Goal: Information Seeking & Learning: Learn about a topic

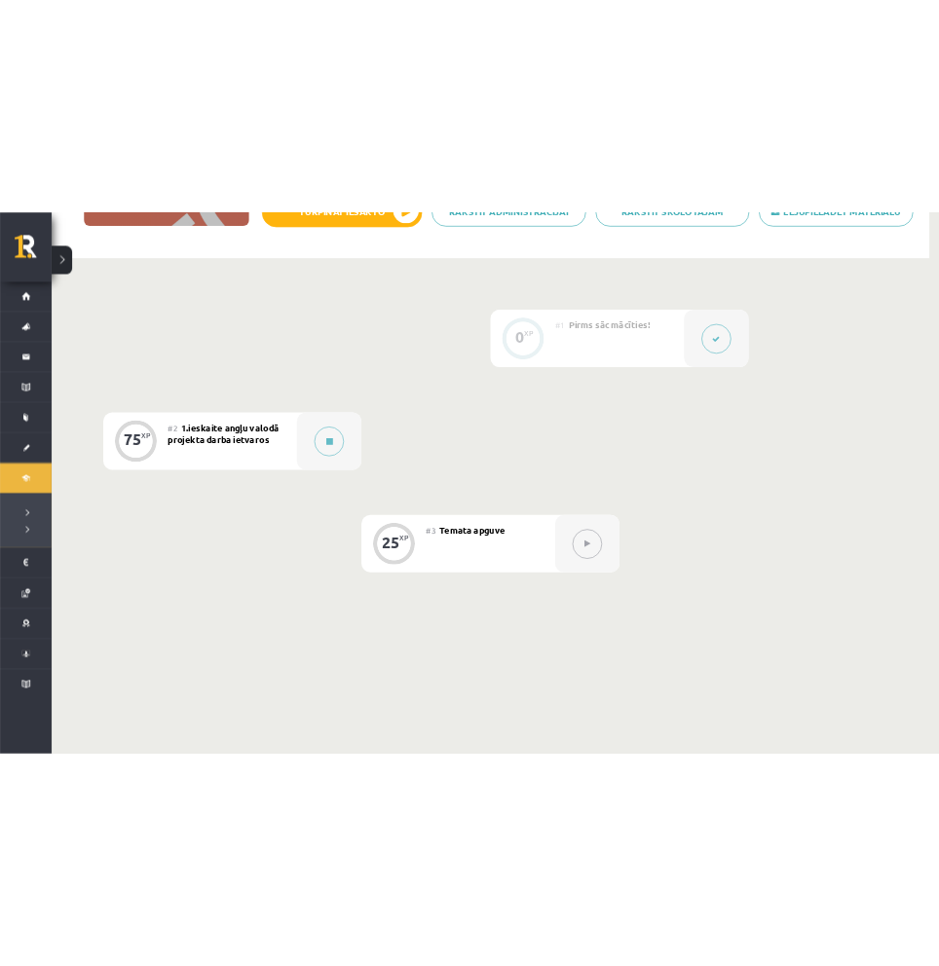
scroll to position [377, 0]
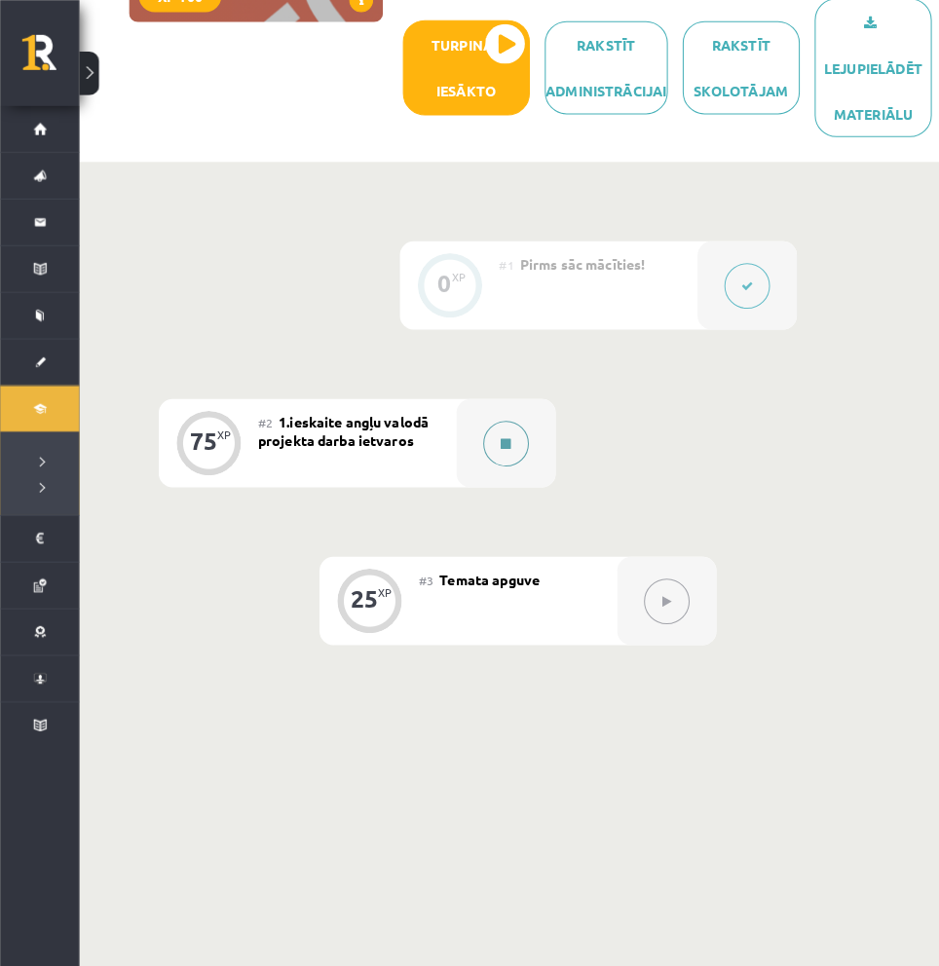
click at [491, 444] on button at bounding box center [496, 435] width 45 height 45
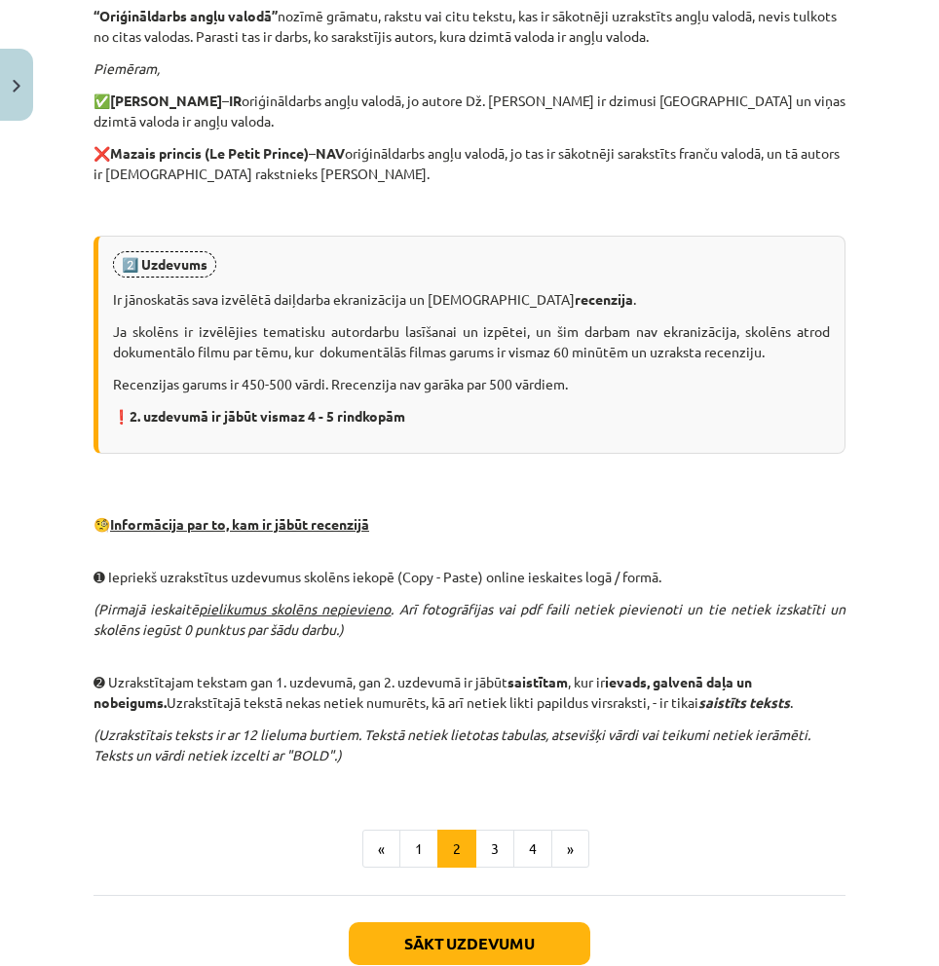
scroll to position [1019, 0]
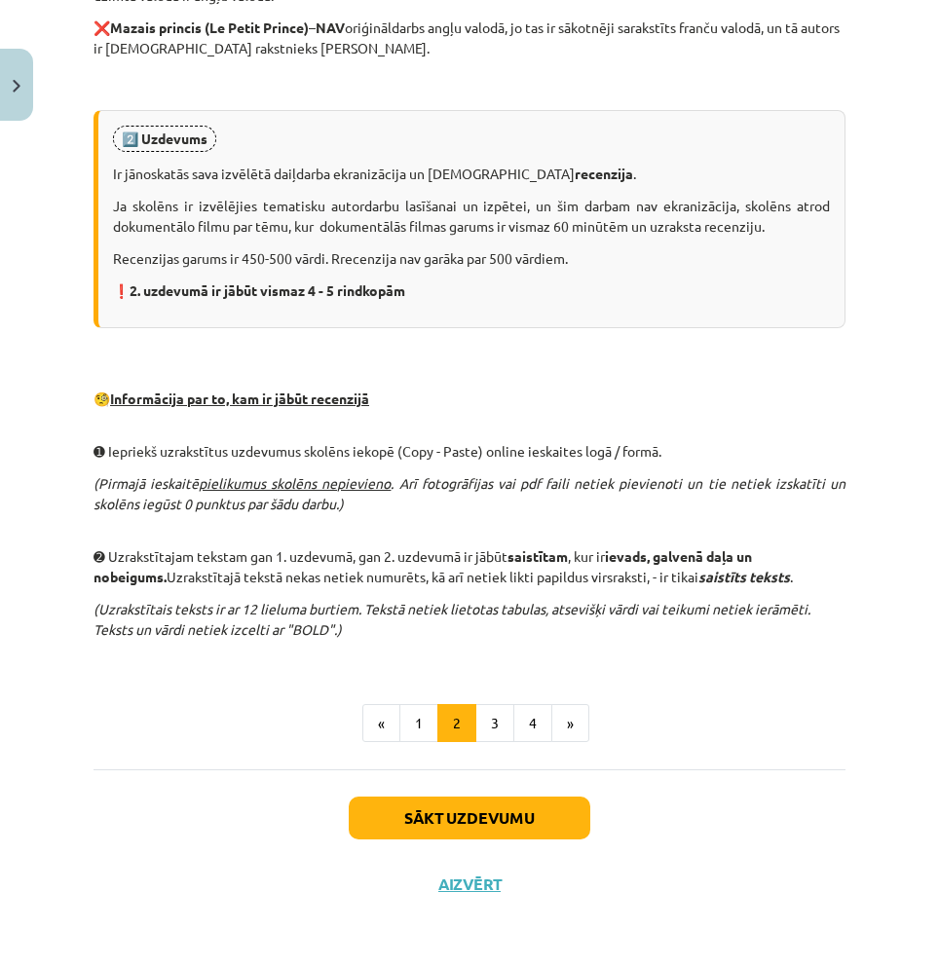
click at [530, 816] on button "Sākt uzdevumu" at bounding box center [469, 817] width 241 height 43
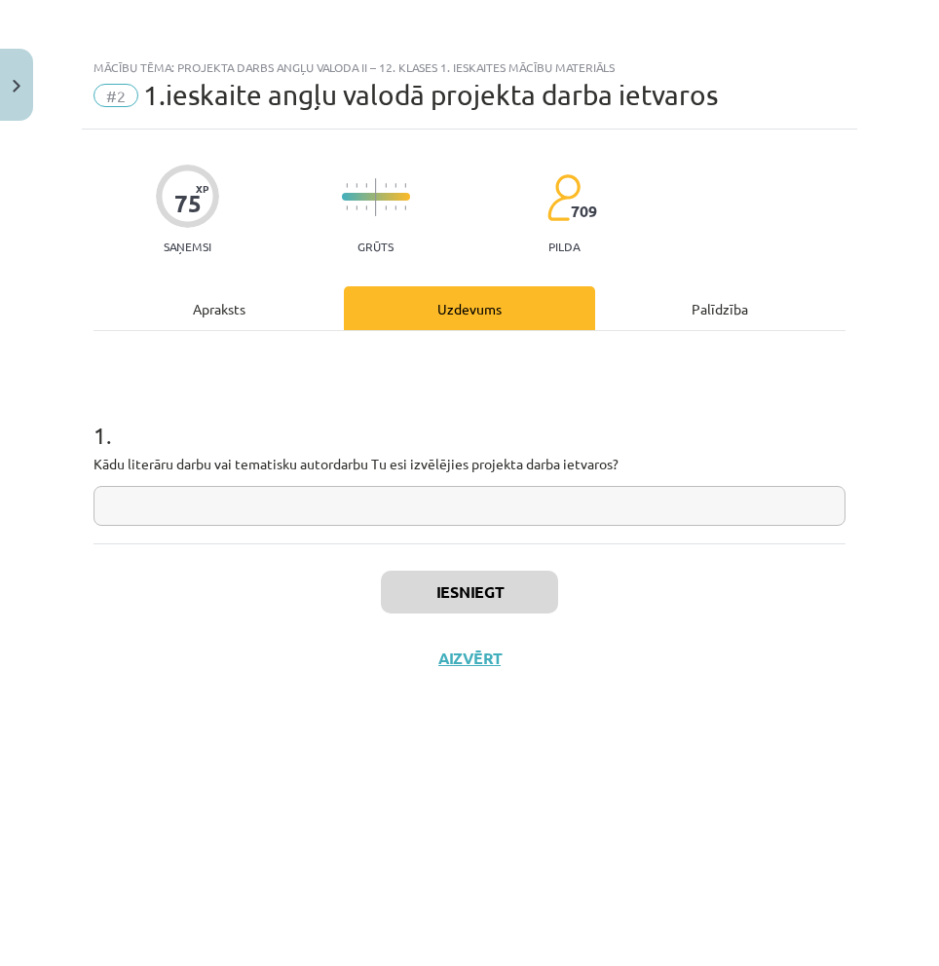
click at [240, 534] on div "1 . Kādu literāru darbu vai tematisku autordarbu Tu esi izvēlējies projekta dar…" at bounding box center [469, 437] width 752 height 212
click at [240, 523] on input "text" at bounding box center [469, 506] width 752 height 40
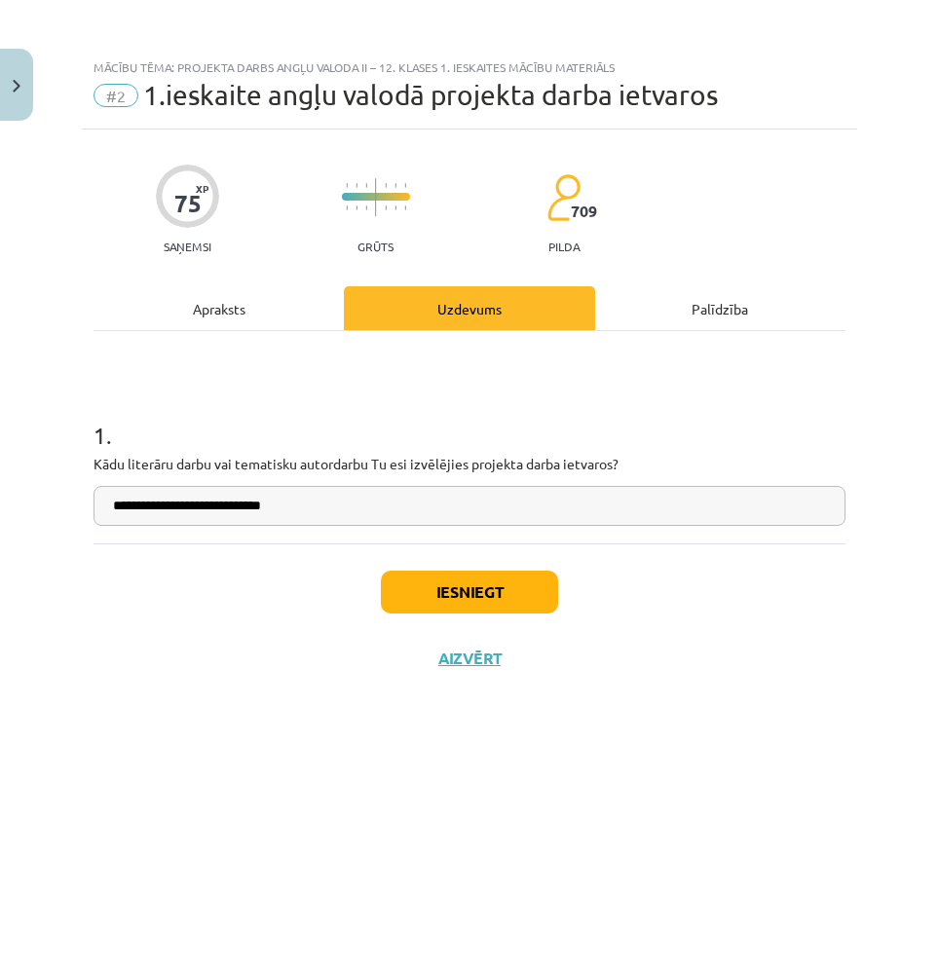
click at [167, 503] on input "**********" at bounding box center [469, 506] width 752 height 40
type input "**********"
click at [422, 593] on button "Iesniegt" at bounding box center [469, 592] width 177 height 43
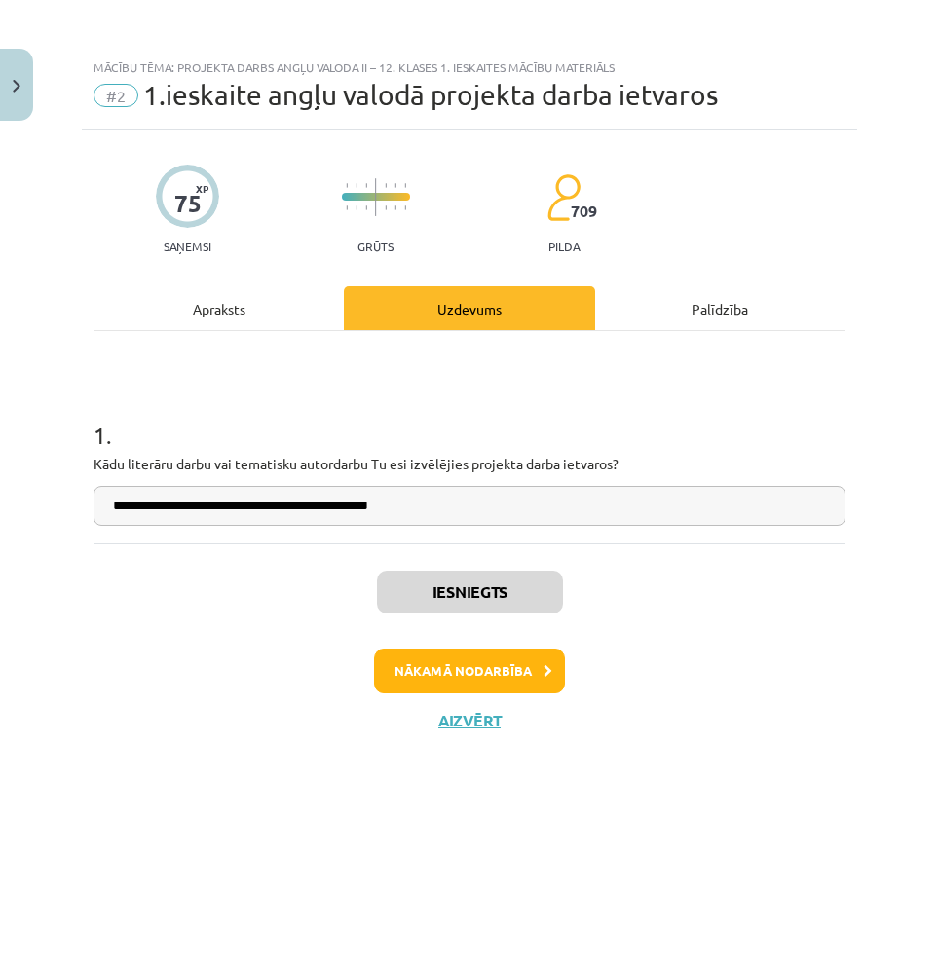
click at [447, 675] on button "Nākamā nodarbība" at bounding box center [469, 670] width 191 height 45
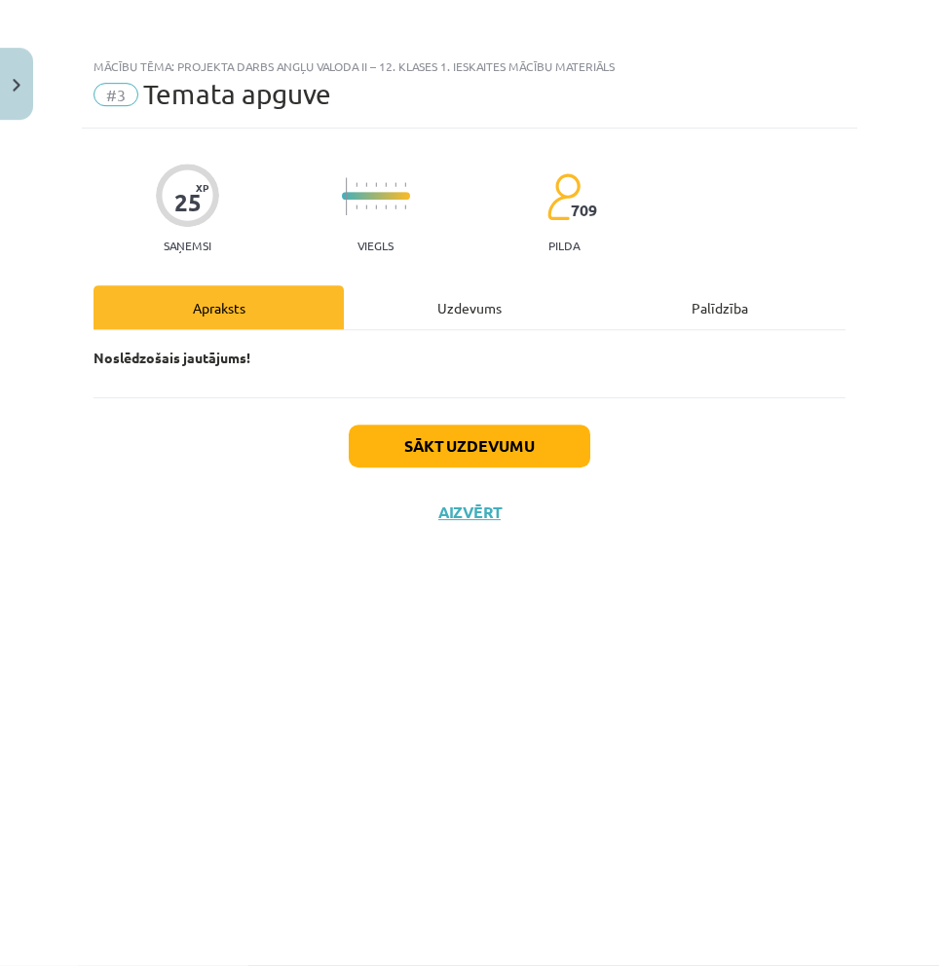
click at [555, 449] on button "Sākt uzdevumu" at bounding box center [469, 446] width 241 height 43
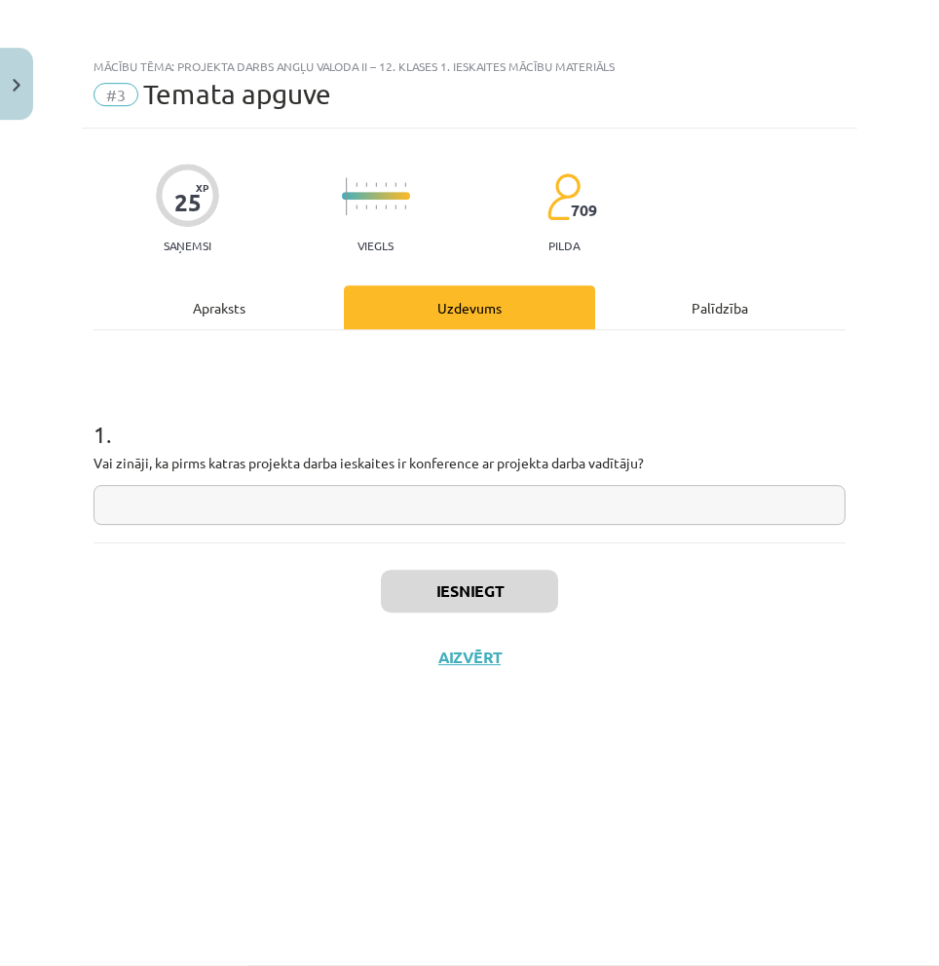
click at [633, 505] on input "text" at bounding box center [469, 506] width 752 height 40
type input "**"
click at [449, 594] on button "Iesniegt" at bounding box center [469, 592] width 177 height 43
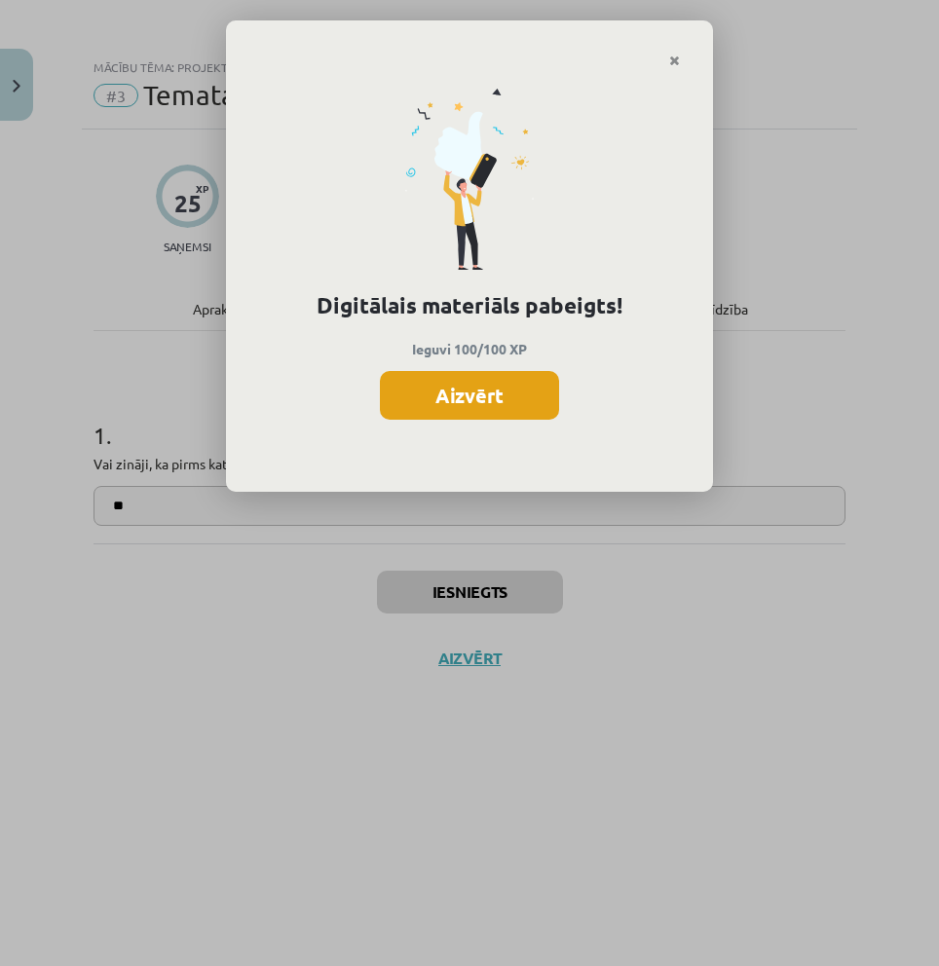
click at [485, 395] on button "Aizvērt" at bounding box center [469, 395] width 179 height 49
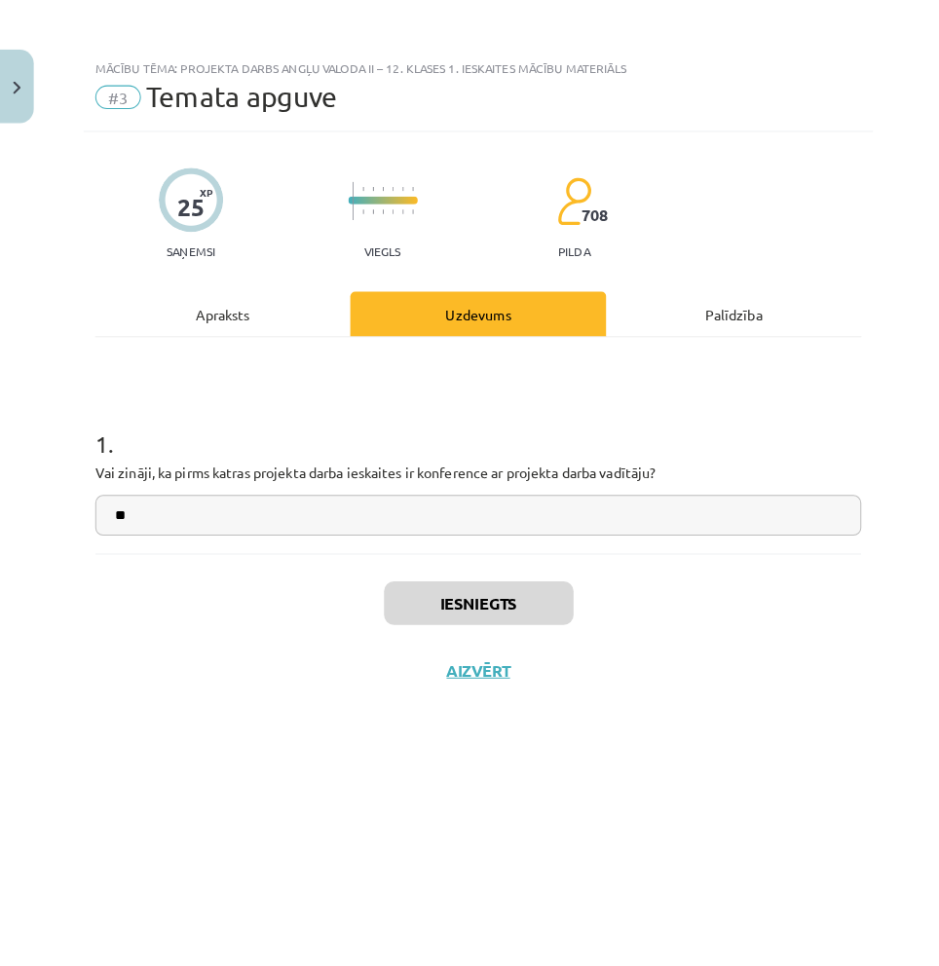
click at [12, 66] on button "Close" at bounding box center [16, 85] width 33 height 72
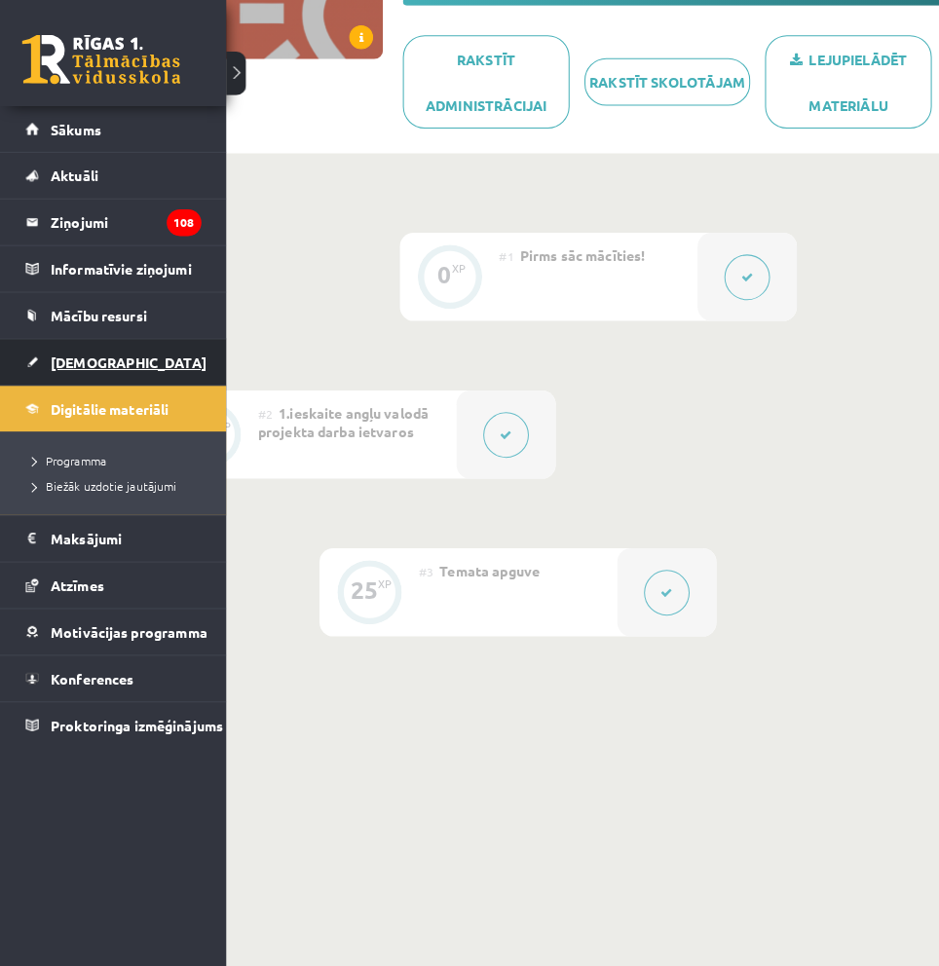
click at [46, 351] on link "[DEMOGRAPHIC_DATA]" at bounding box center [111, 355] width 172 height 45
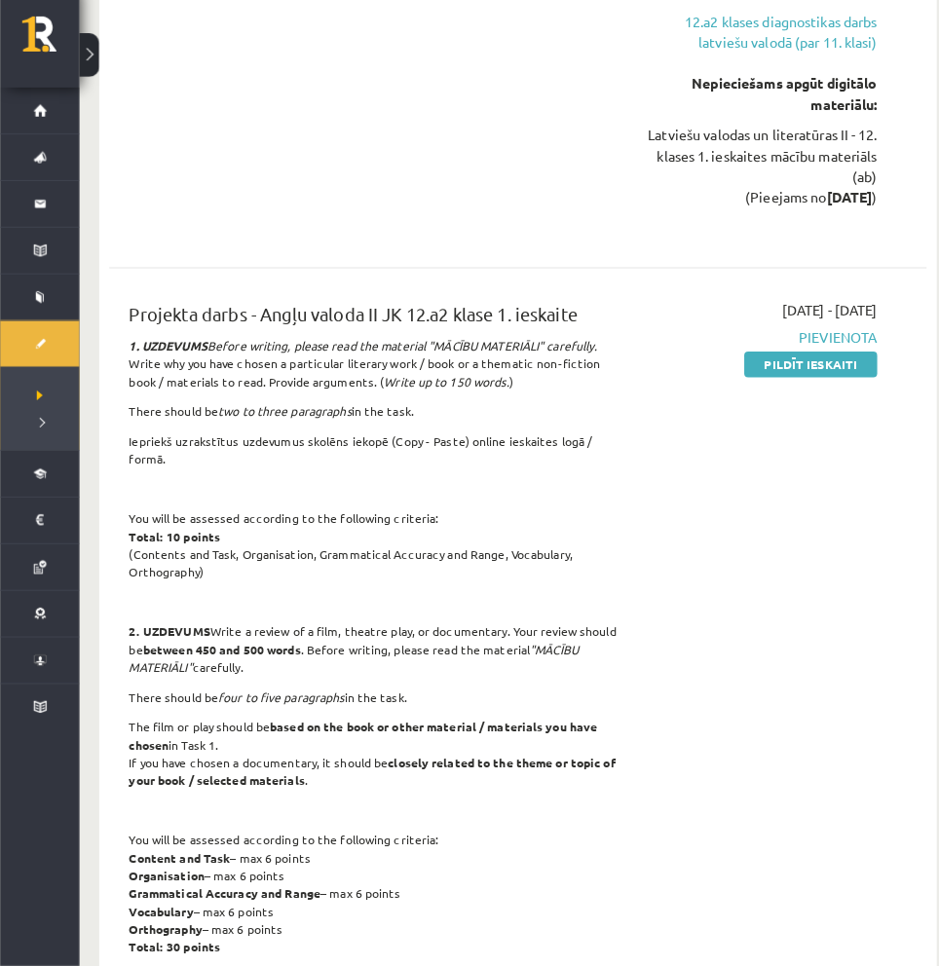
scroll to position [1496, 0]
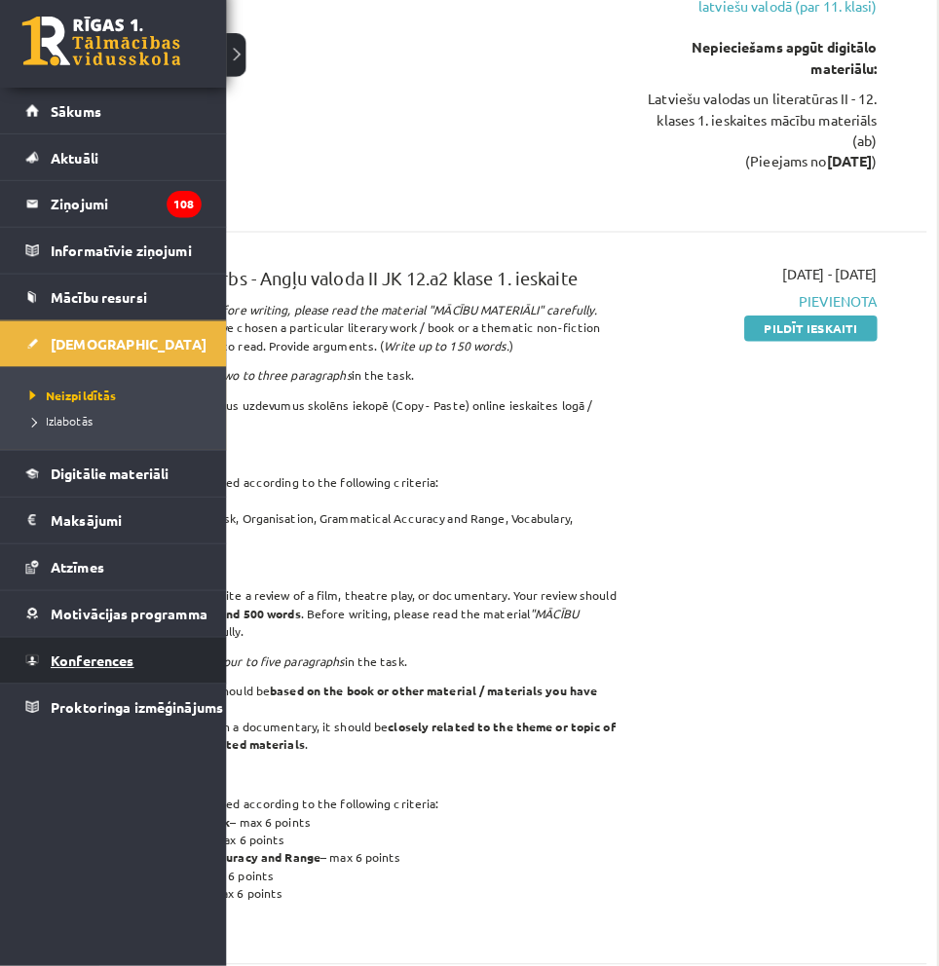
click at [104, 657] on span "Konferences" at bounding box center [91, 666] width 82 height 18
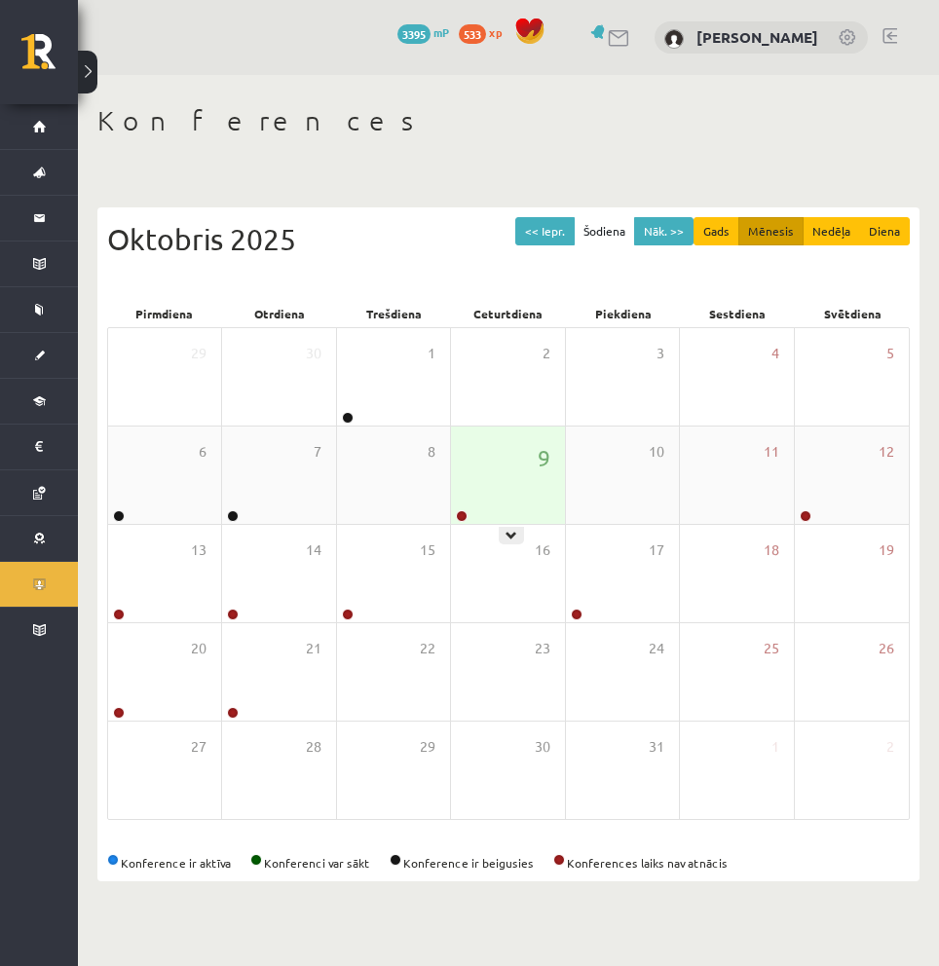
click at [474, 461] on div "9" at bounding box center [507, 474] width 113 height 97
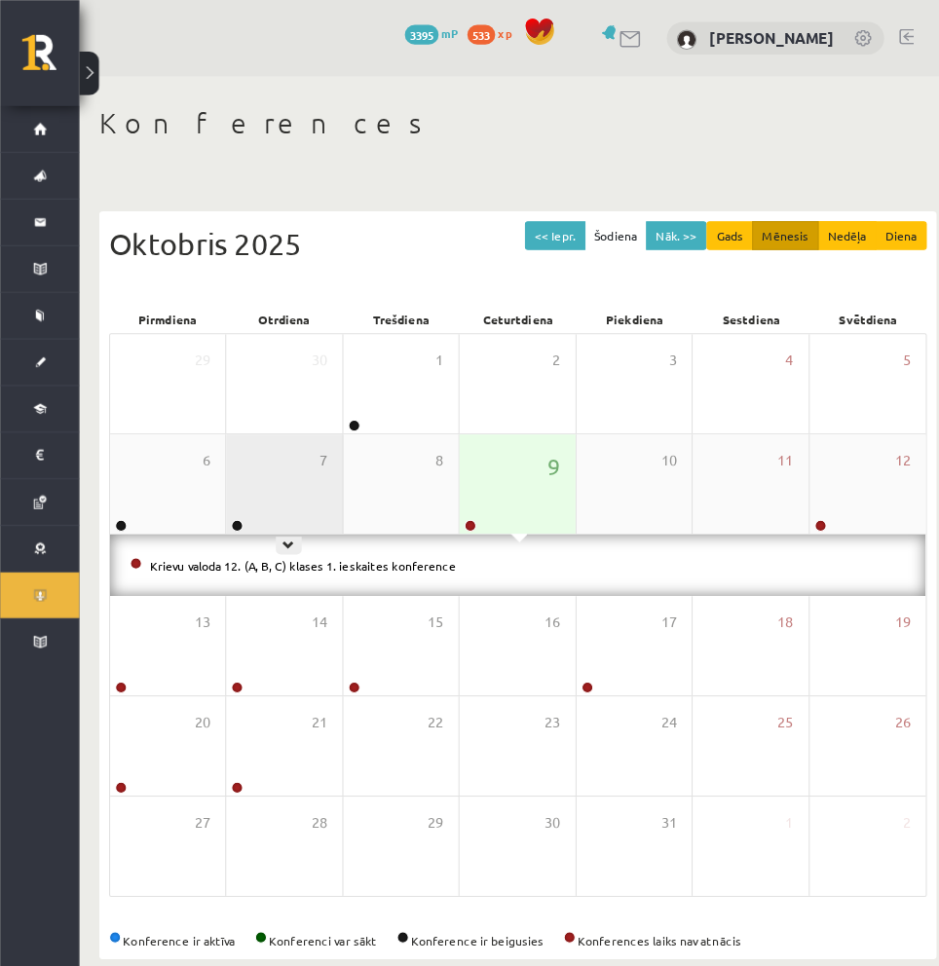
click at [276, 463] on div "7" at bounding box center [278, 474] width 113 height 97
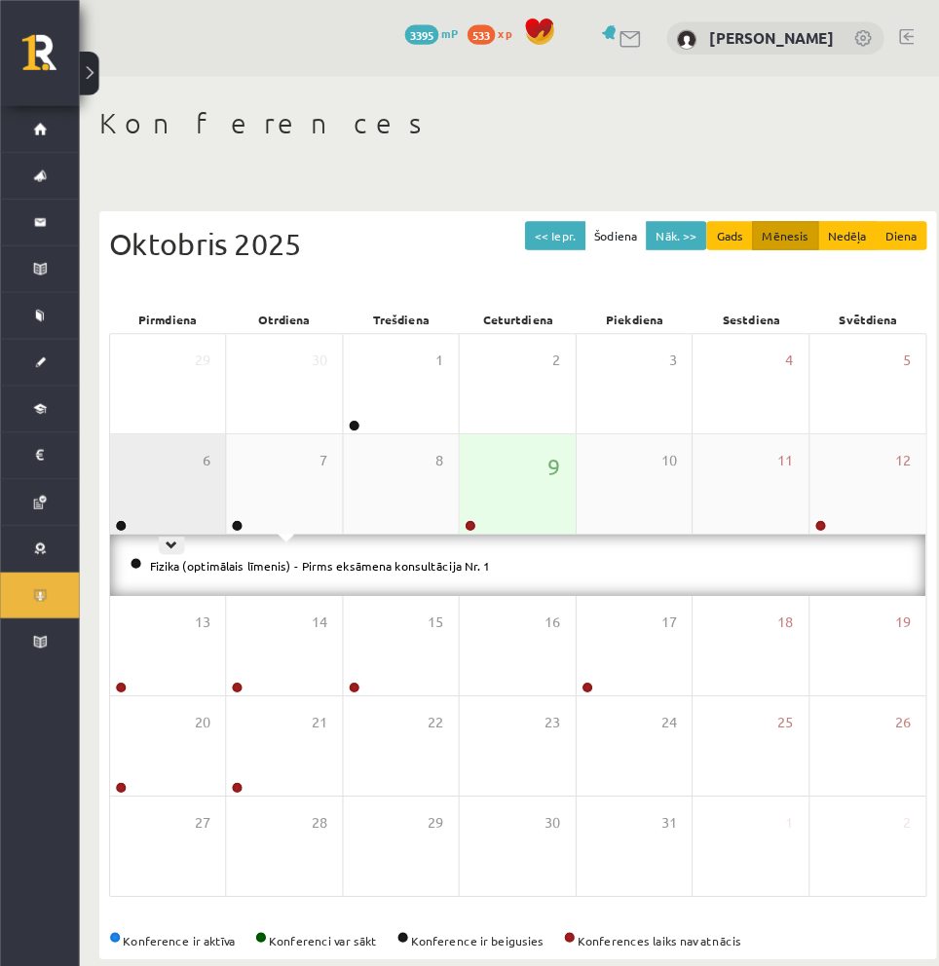
click at [121, 464] on div "6" at bounding box center [164, 474] width 113 height 97
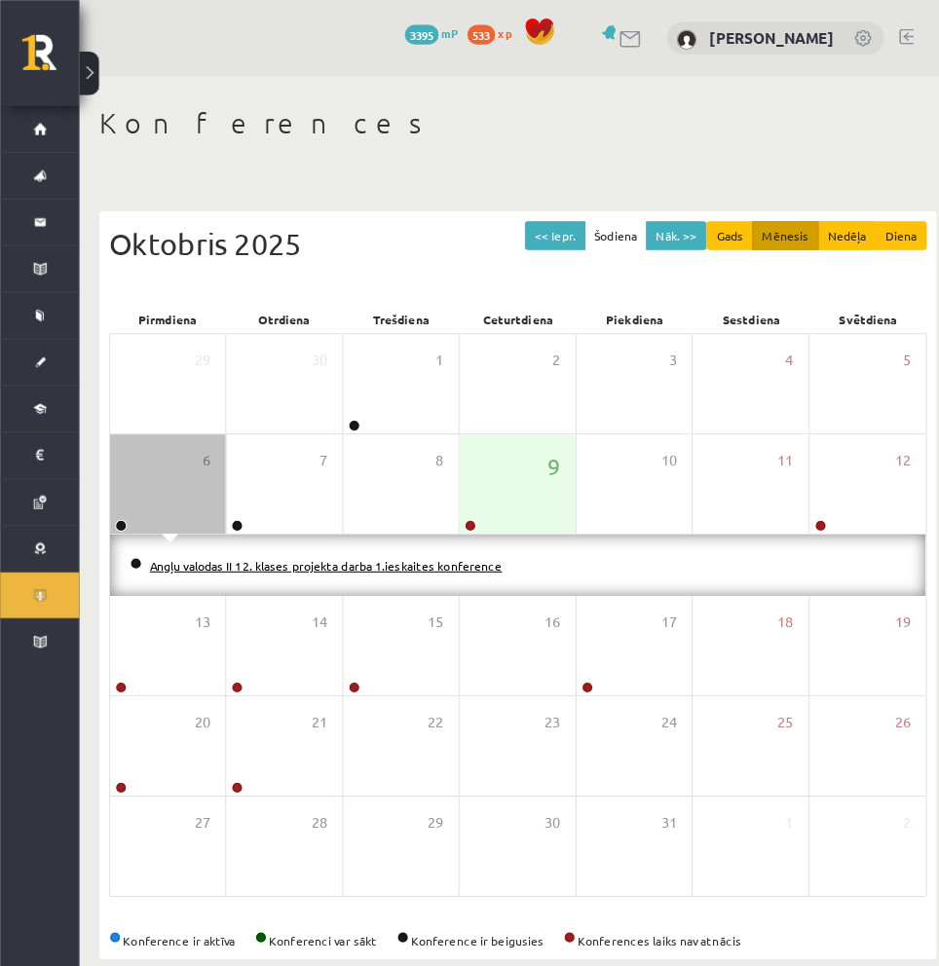
click at [199, 550] on link "Angļu valodas II 12. klases projekta darba 1.ieskaites konference" at bounding box center [320, 555] width 346 height 16
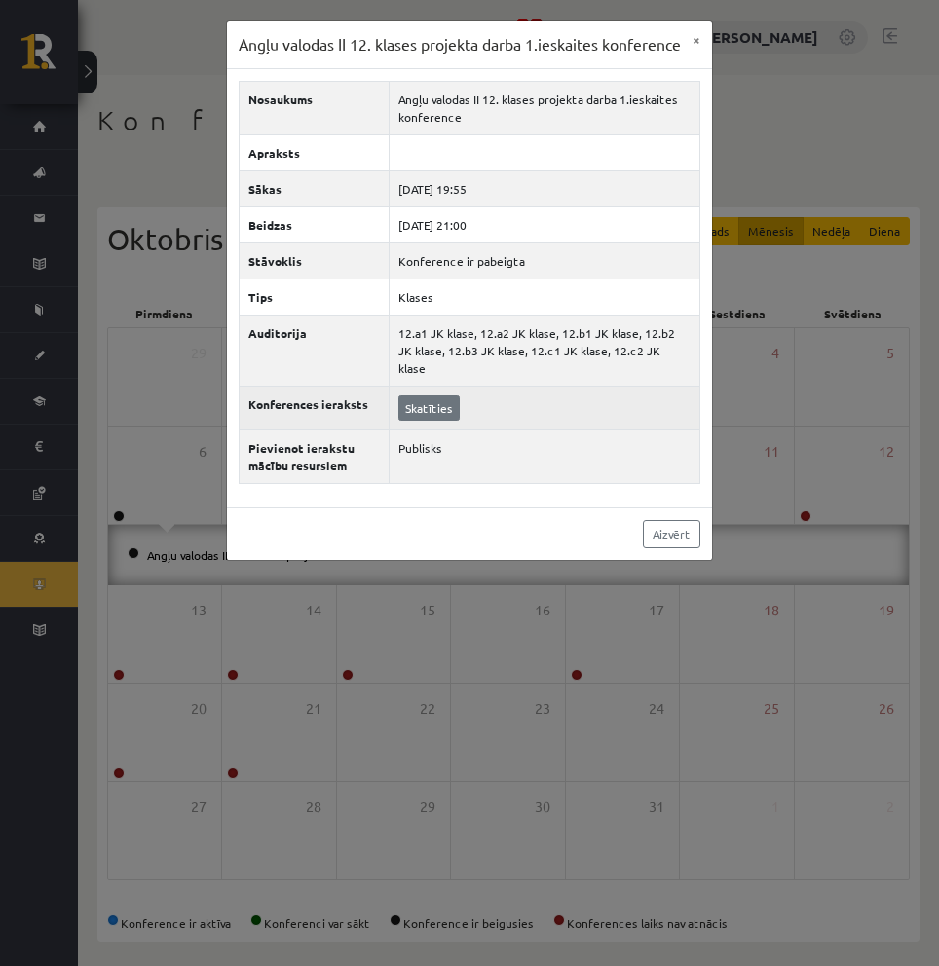
click at [398, 401] on link "Skatīties" at bounding box center [428, 407] width 61 height 25
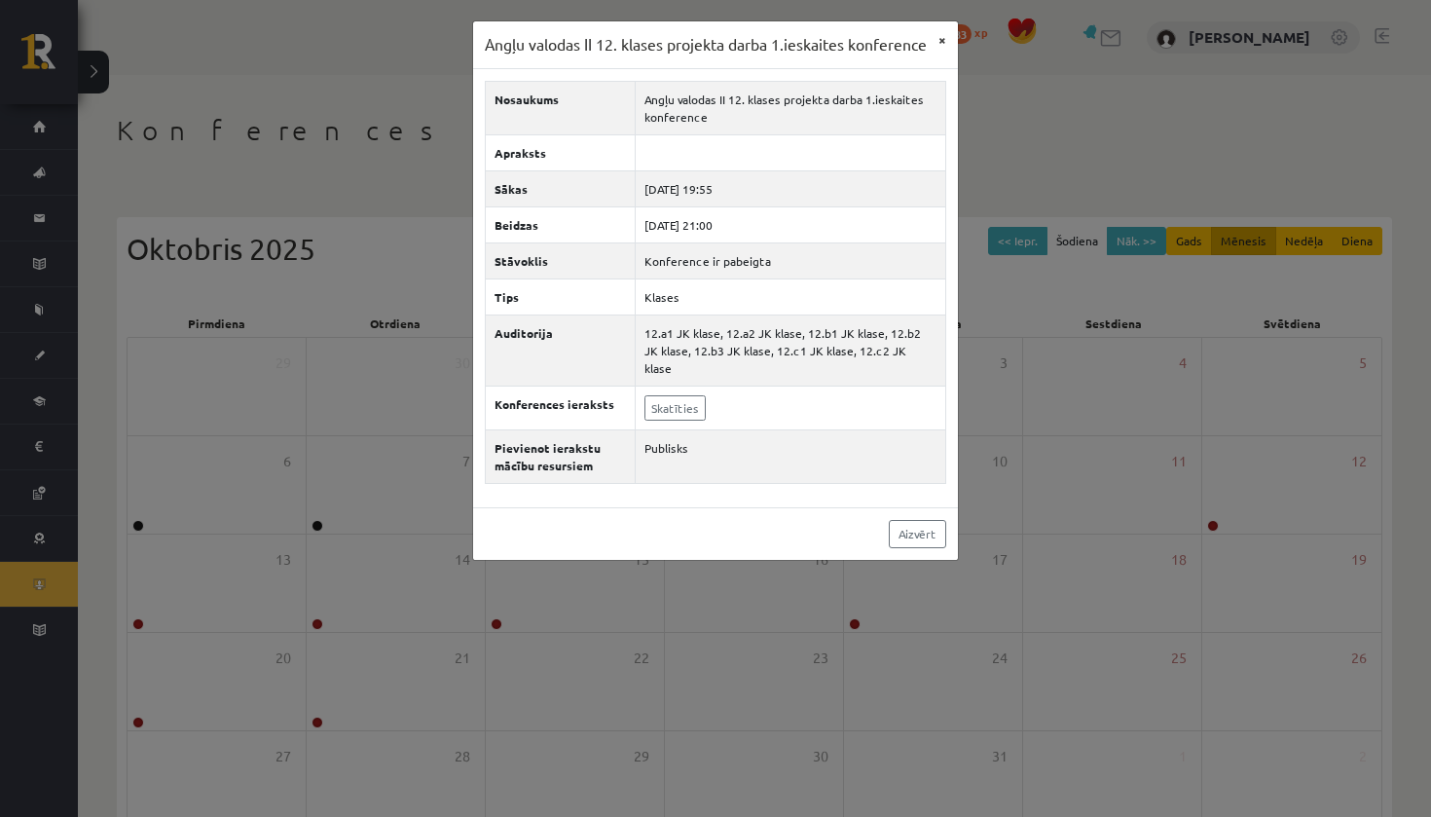
click at [944, 42] on button "×" at bounding box center [942, 39] width 31 height 37
